Goal: Information Seeking & Learning: Learn about a topic

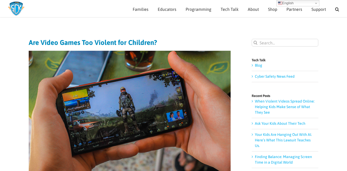
scroll to position [15, 0]
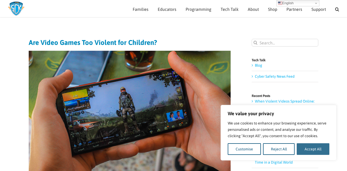
click at [300, 143] on button "Accept All" at bounding box center [313, 149] width 33 height 12
checkbox input "true"
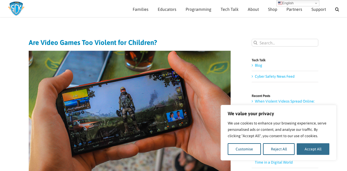
checkbox input "true"
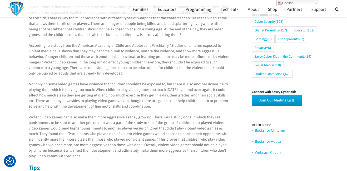
scroll to position [215, 0]
click at [157, 101] on p "Not only do some video games have violence that children shouldn’t be exposed t…" at bounding box center [130, 95] width 202 height 28
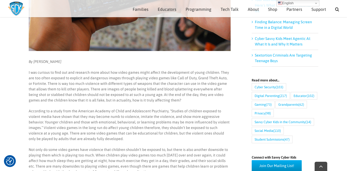
scroll to position [150, 0]
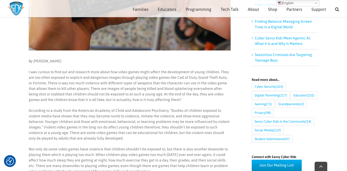
click at [132, 101] on p "I was curious to find out and research more about how video games might affect …" at bounding box center [130, 85] width 202 height 33
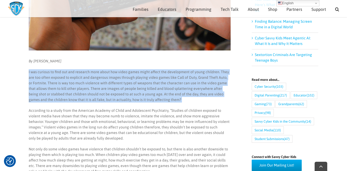
click at [132, 101] on p "I was curious to find out and research more about how video games might affect …" at bounding box center [130, 85] width 202 height 33
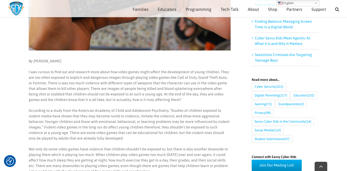
click at [132, 101] on p "I was curious to find out and research more about how video games might affect …" at bounding box center [130, 85] width 202 height 33
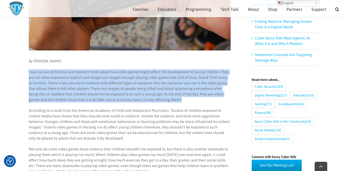
click at [132, 101] on p "I was curious to find out and research more about how video games might affect …" at bounding box center [130, 85] width 202 height 33
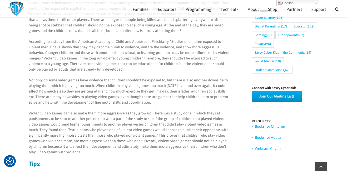
scroll to position [219, 0]
